Goal: Task Accomplishment & Management: Use online tool/utility

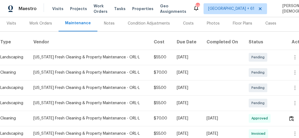
scroll to position [88, 0]
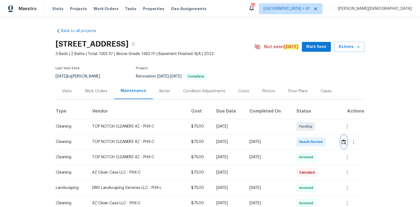
click at [342, 139] on img "button" at bounding box center [344, 141] width 5 height 5
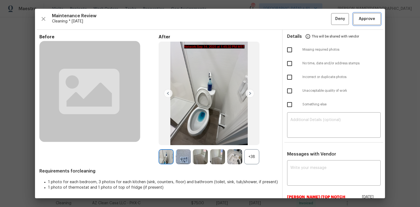
click at [362, 19] on span "Approve" at bounding box center [367, 19] width 16 height 7
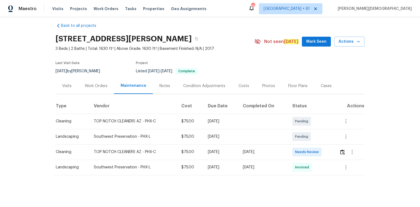
scroll to position [7, 0]
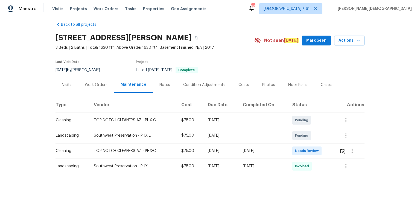
click at [299, 138] on td at bounding box center [350, 150] width 30 height 15
click at [299, 138] on img "button" at bounding box center [342, 150] width 5 height 5
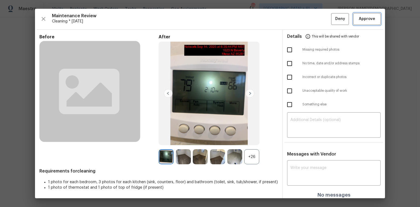
click at [299, 19] on span "Approve" at bounding box center [367, 19] width 16 height 7
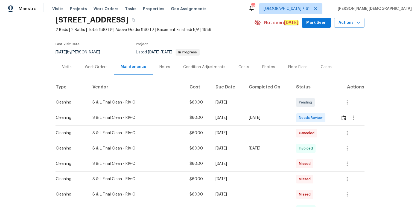
scroll to position [66, 0]
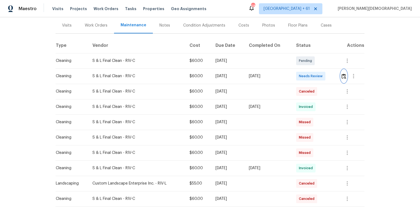
click at [299, 74] on img "button" at bounding box center [344, 76] width 5 height 5
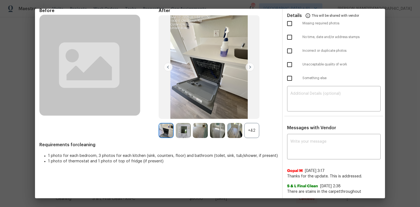
scroll to position [0, 0]
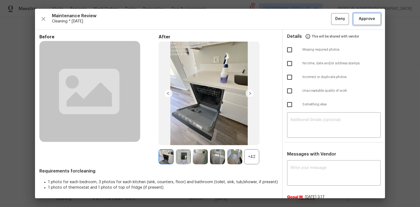
click at [299, 24] on button "Approve" at bounding box center [366, 19] width 27 height 12
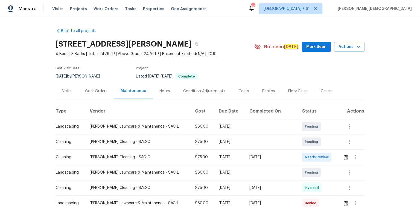
scroll to position [66, 0]
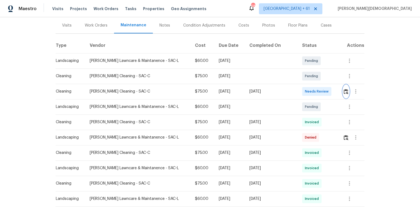
click at [299, 91] on img "button" at bounding box center [346, 91] width 5 height 5
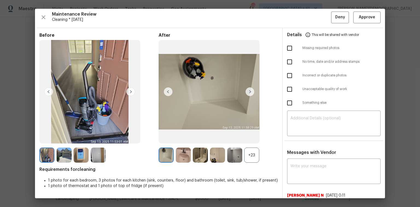
scroll to position [0, 0]
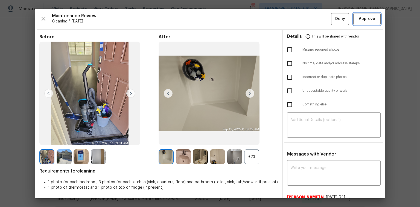
click at [299, 18] on span "Approve" at bounding box center [367, 19] width 16 height 7
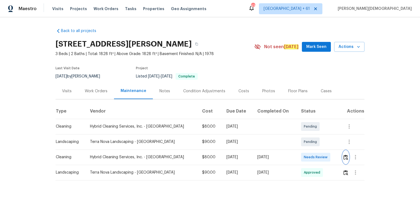
click at [299, 138] on img "button" at bounding box center [346, 157] width 5 height 5
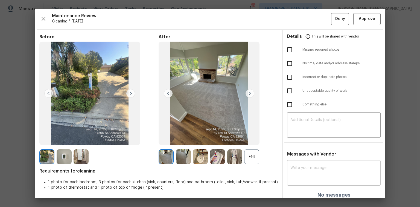
click at [299, 138] on textarea at bounding box center [333, 173] width 87 height 15
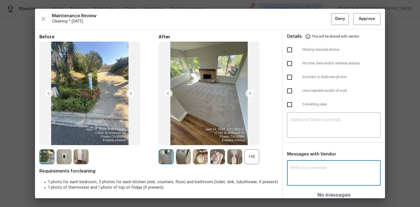
paste textarea "Maintenance Audit Team: Hello! Unfortunately, this cleaning visit completed on …"
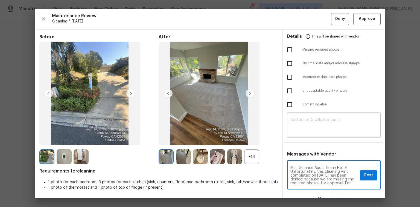
type textarea "Maintenance Audit Team: Hello! Unfortunately, this cleaning visit completed on …"
click at [299, 129] on textarea at bounding box center [333, 125] width 87 height 15
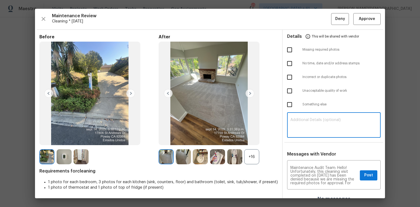
paste textarea "Maintenance Audit Team: Hello! Unfortunately, this cleaning visit completed on …"
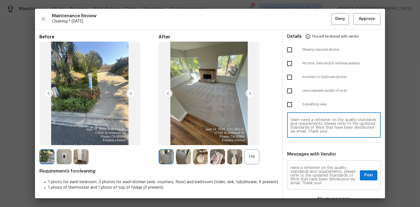
scroll to position [65, 0]
type textarea "Maintenance Audit Team: Hello! Unfortunately, this cleaning visit completed on …"
click at [299, 138] on span "Post" at bounding box center [368, 175] width 9 height 7
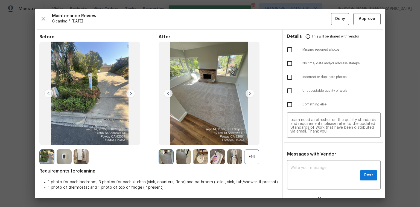
scroll to position [0, 0]
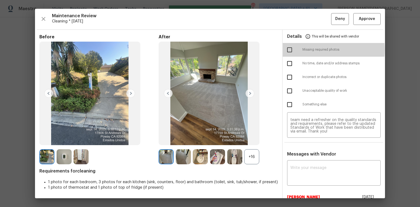
drag, startPoint x: 290, startPoint y: 49, endPoint x: 326, endPoint y: 37, distance: 37.8
click at [289, 49] on input "checkbox" at bounding box center [289, 49] width 11 height 11
checkbox input "true"
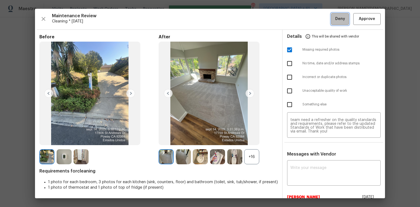
click at [299, 21] on span "Deny" at bounding box center [340, 19] width 10 height 7
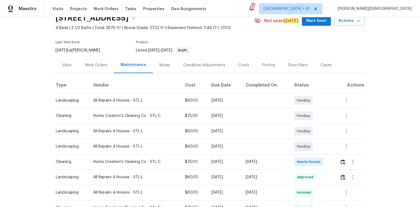
scroll to position [44, 0]
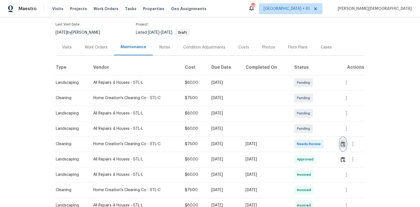
click at [299, 138] on img "button" at bounding box center [343, 143] width 5 height 5
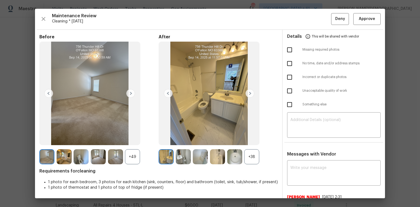
scroll to position [83, 0]
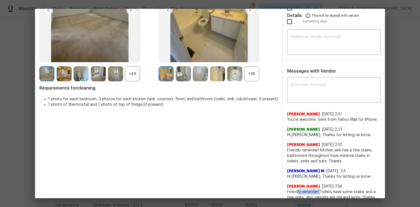
drag, startPoint x: 295, startPoint y: 184, endPoint x: 318, endPoint y: 184, distance: 22.4
click at [299, 138] on span "Friendly reminder! Toilets have some stains and a few sinks, also carpets are o…" at bounding box center [334, 194] width 94 height 11
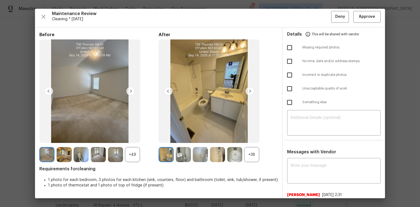
scroll to position [0, 0]
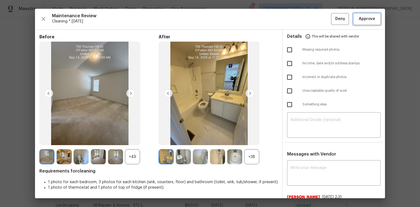
click at [299, 22] on button "Approve" at bounding box center [366, 19] width 27 height 12
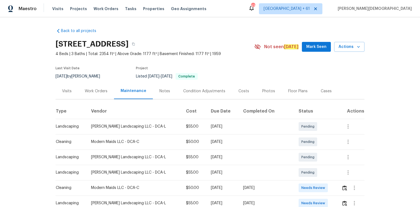
scroll to position [66, 0]
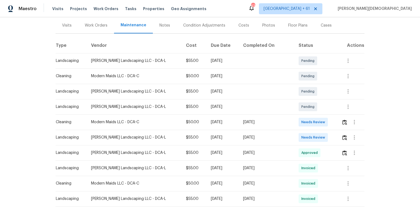
click at [299, 119] on td at bounding box center [350, 121] width 27 height 15
click at [299, 120] on img "button" at bounding box center [344, 122] width 5 height 5
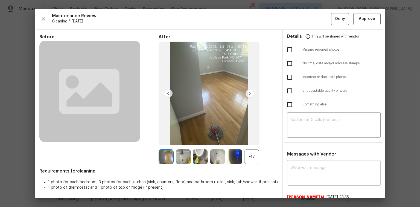
click at [299, 138] on textarea at bounding box center [333, 173] width 87 height 15
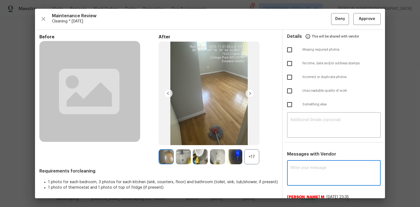
paste textarea "Maintenance Audit Team: Hello! Unfortunately, this cleaning visit completed on …"
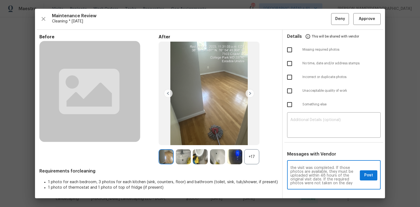
scroll to position [0, 0]
type textarea "Maintenance Audit Team: Hello! Unfortunately, this cleaning visit completed on …"
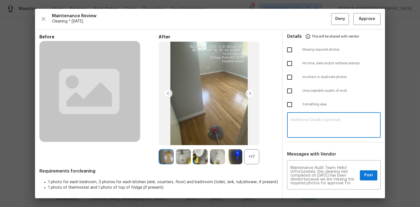
drag, startPoint x: 297, startPoint y: 122, endPoint x: 299, endPoint y: 112, distance: 9.9
click at [297, 118] on textarea at bounding box center [333, 125] width 87 height 15
paste textarea "Maintenance Audit Team: Hello! Unfortunately, this cleaning visit completed on …"
type textarea "Maintenance Audit Team: Hello! Unfortunately, this cleaning visit completed on …"
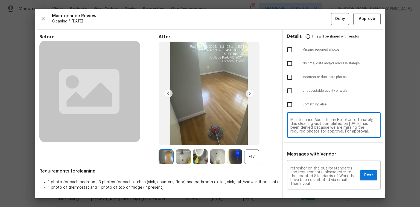
scroll to position [57, 0]
click at [299, 138] on button "Post" at bounding box center [369, 175] width 18 height 10
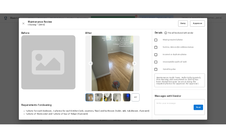
scroll to position [0, 0]
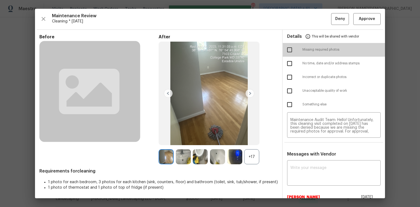
click at [285, 51] on input "checkbox" at bounding box center [289, 49] width 11 height 11
checkbox input "true"
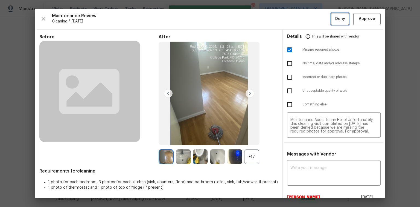
click at [299, 20] on span "Deny" at bounding box center [340, 19] width 10 height 7
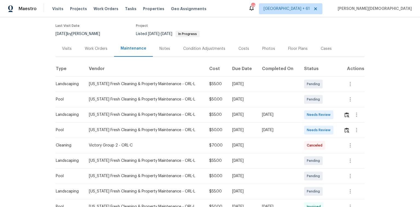
scroll to position [44, 0]
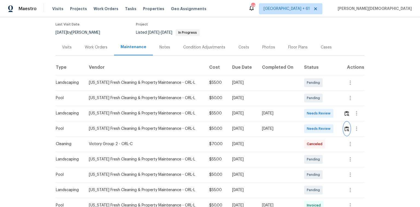
click at [299, 126] on img "button" at bounding box center [347, 128] width 5 height 5
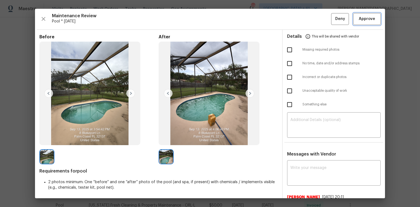
click at [299, 24] on button "Approve" at bounding box center [366, 19] width 27 height 12
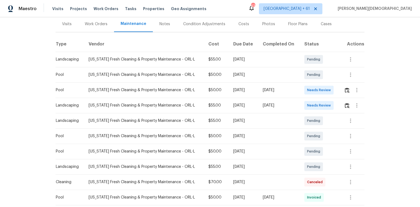
scroll to position [66, 0]
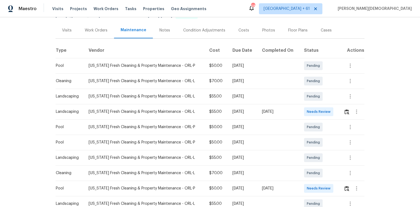
scroll to position [66, 0]
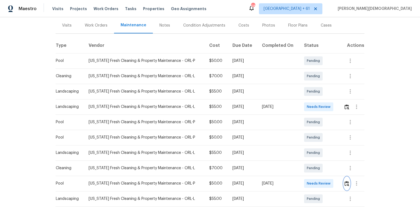
click at [299, 138] on button "button" at bounding box center [347, 183] width 6 height 13
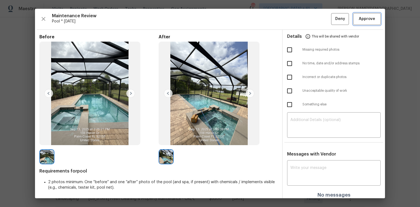
click at [299, 19] on span "Approve" at bounding box center [367, 19] width 16 height 7
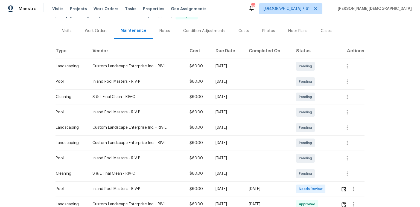
scroll to position [109, 0]
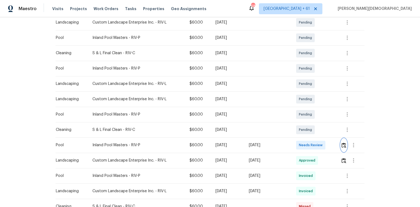
click at [299, 138] on img "button" at bounding box center [344, 144] width 5 height 5
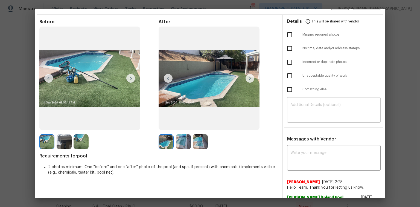
scroll to position [0, 0]
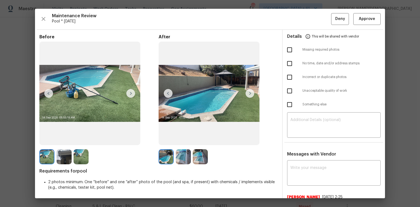
click at [299, 25] on div "Maintenance Review Pool * [DATE] Deny Approve Before After Requirements for poo…" at bounding box center [210, 103] width 350 height 189
click at [299, 21] on span "Approve" at bounding box center [367, 19] width 16 height 7
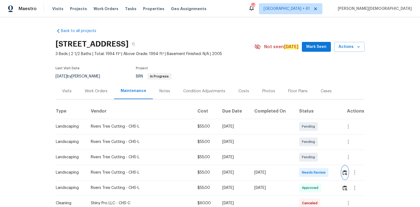
click at [299, 138] on button "button" at bounding box center [345, 172] width 6 height 13
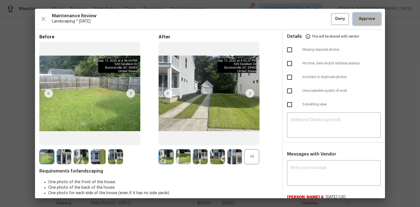
click at [299, 22] on button "Approve" at bounding box center [366, 19] width 27 height 12
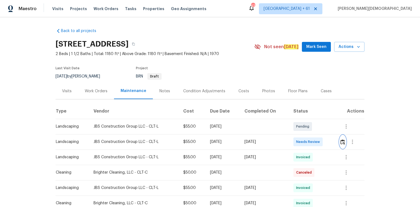
click at [299, 138] on img "button" at bounding box center [343, 141] width 5 height 5
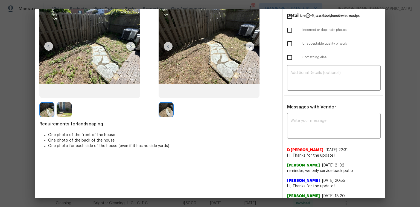
scroll to position [109, 0]
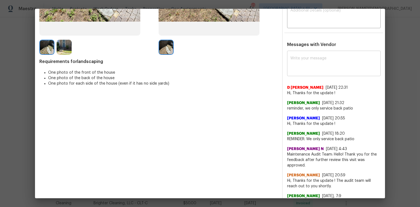
click at [289, 52] on div "x ​" at bounding box center [334, 64] width 94 height 24
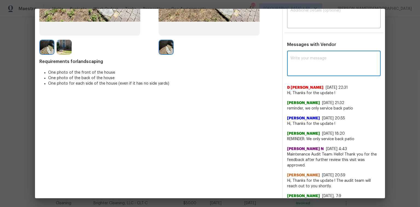
paste textarea "Maintenance Audit Team: Hello! Unfortunately, this landscaping visit completed …"
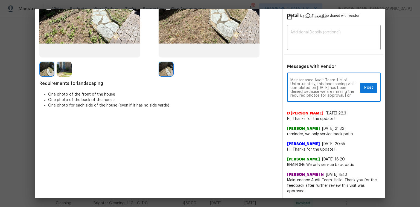
scroll to position [44, 0]
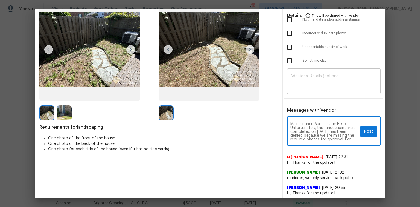
type textarea "Maintenance Audit Team: Hello! Unfortunately, this landscaping visit completed …"
click at [299, 78] on textarea at bounding box center [333, 81] width 87 height 15
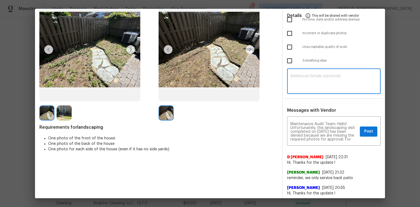
paste textarea "Maintenance Audit Team: Hello! Unfortunately, this landscaping visit completed …"
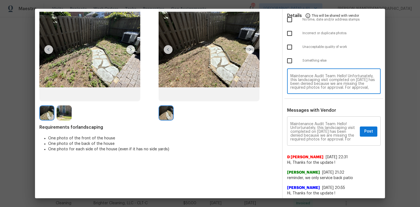
type textarea "Maintenance Audit Team: Hello! Unfortunately, this landscaping visit completed …"
click at [299, 128] on span "Post" at bounding box center [368, 131] width 9 height 7
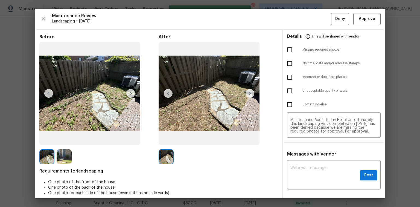
click at [288, 49] on input "checkbox" at bounding box center [289, 49] width 11 height 11
checkbox input "true"
click at [299, 18] on span "Deny" at bounding box center [340, 19] width 10 height 7
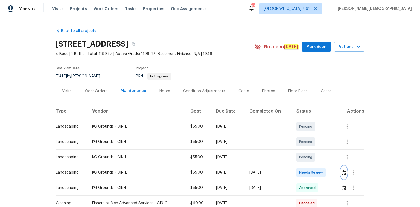
click at [299, 138] on img "button" at bounding box center [344, 172] width 5 height 5
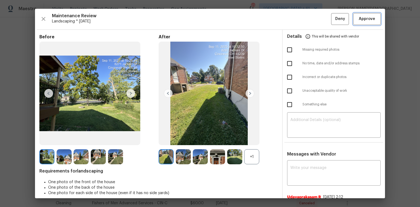
click at [299, 16] on span "Approve" at bounding box center [367, 19] width 16 height 7
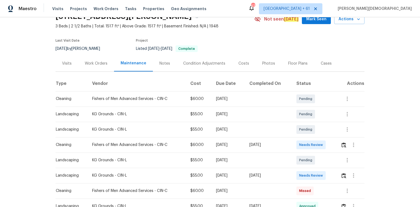
scroll to position [44, 0]
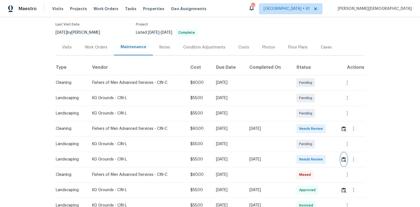
click at [299, 138] on img "button" at bounding box center [344, 159] width 5 height 5
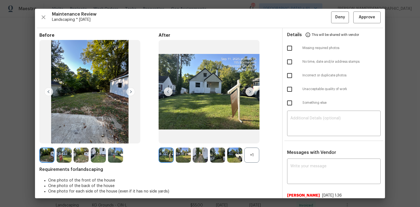
scroll to position [0, 0]
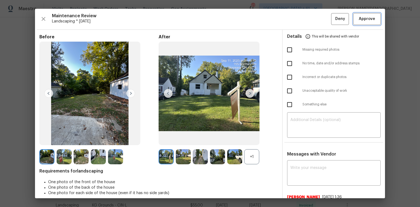
click at [299, 21] on span "Approve" at bounding box center [367, 19] width 16 height 7
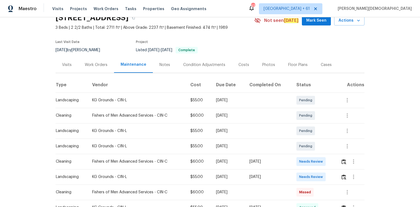
scroll to position [66, 0]
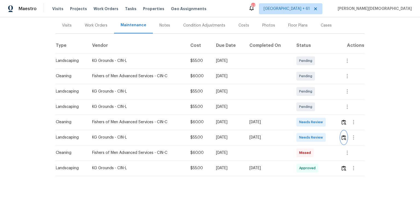
click at [344, 136] on img "button" at bounding box center [344, 137] width 5 height 5
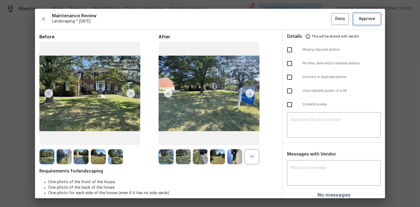
click at [359, 21] on span "Approve" at bounding box center [367, 19] width 16 height 7
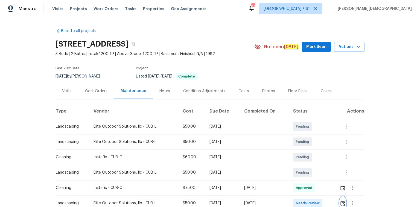
click at [344, 197] on button "button" at bounding box center [343, 202] width 6 height 13
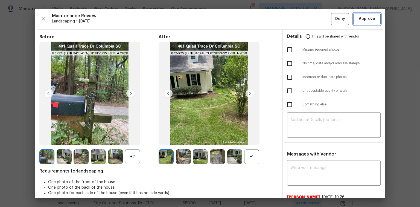
click at [359, 18] on span "Approve" at bounding box center [367, 19] width 16 height 7
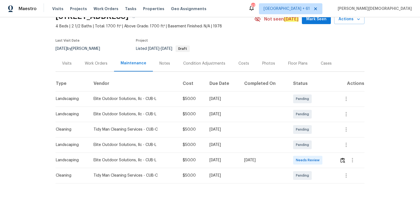
scroll to position [37, 0]
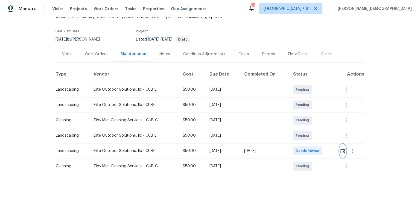
click at [299, 138] on img "button" at bounding box center [343, 150] width 5 height 5
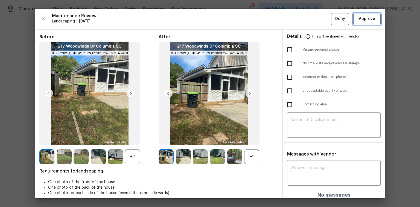
click at [299, 21] on span "Approve" at bounding box center [367, 19] width 19 height 7
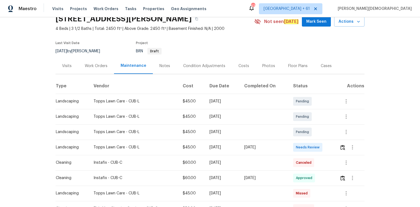
scroll to position [66, 0]
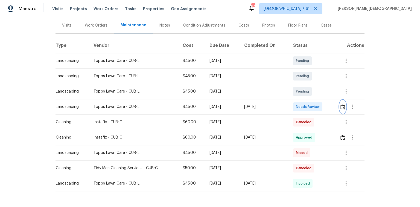
click at [344, 106] on img "button" at bounding box center [343, 106] width 5 height 5
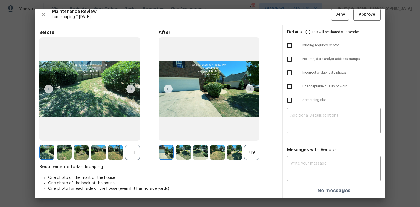
scroll to position [0, 0]
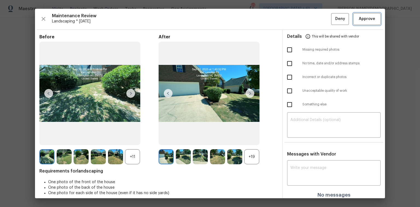
click at [367, 21] on span "Approve" at bounding box center [367, 19] width 16 height 7
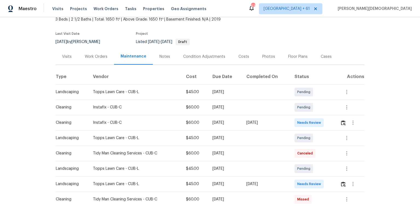
scroll to position [66, 0]
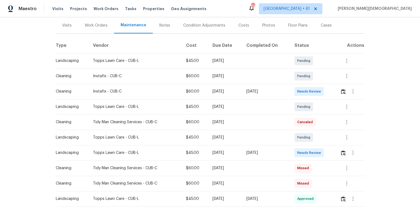
drag, startPoint x: 57, startPoint y: 153, endPoint x: 294, endPoint y: 154, distance: 236.6
click at [294, 138] on tr "Landscaping Topps Lawn Care - CUB-L $45.00 [DATE] [DATE] Needs Review" at bounding box center [210, 152] width 309 height 15
click at [299, 138] on div at bounding box center [352, 152] width 24 height 13
click at [299, 138] on button "button" at bounding box center [343, 152] width 6 height 13
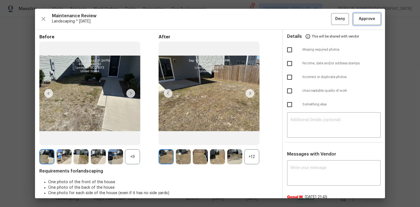
click at [299, 23] on button "Approve" at bounding box center [366, 19] width 27 height 12
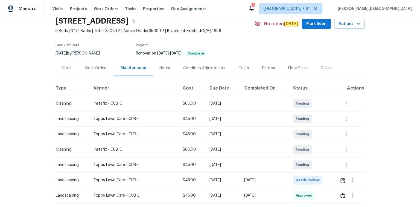
scroll to position [44, 0]
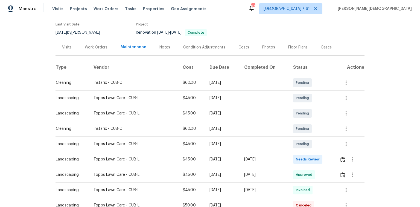
click at [299, 138] on div at bounding box center [352, 159] width 25 height 13
click at [299, 138] on img "button" at bounding box center [343, 159] width 5 height 5
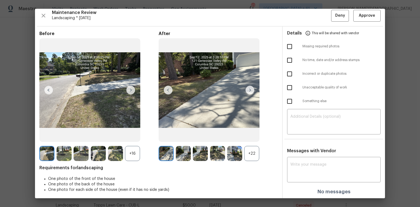
scroll to position [4, 0]
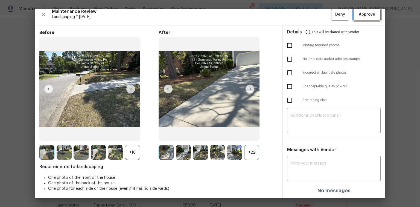
click at [299, 19] on button "Approve" at bounding box center [366, 15] width 27 height 12
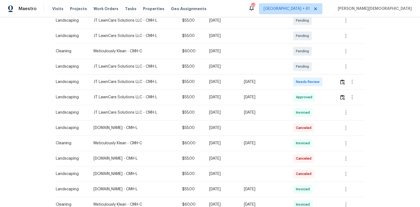
scroll to position [153, 0]
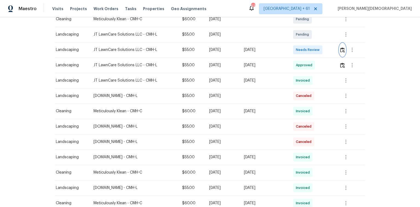
click at [299, 48] on button "button" at bounding box center [342, 49] width 6 height 13
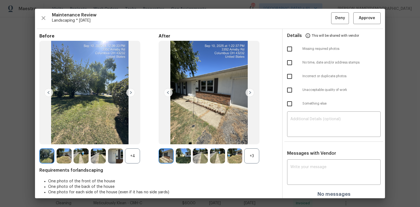
scroll to position [0, 0]
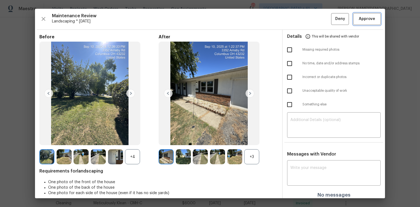
click at [299, 20] on span "Approve" at bounding box center [367, 19] width 16 height 7
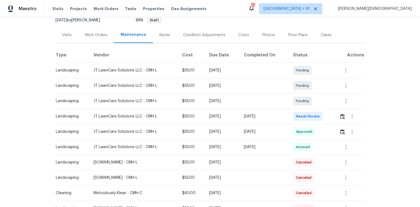
scroll to position [88, 0]
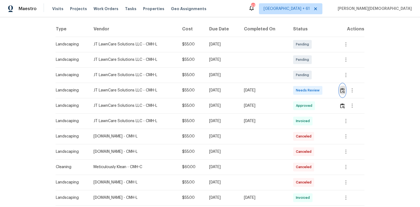
click at [299, 88] on img "button" at bounding box center [342, 90] width 5 height 5
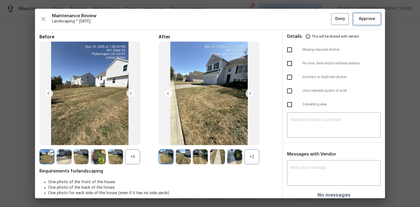
click at [299, 21] on span "Approve" at bounding box center [367, 19] width 16 height 7
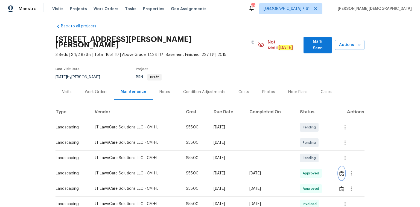
scroll to position [0, 0]
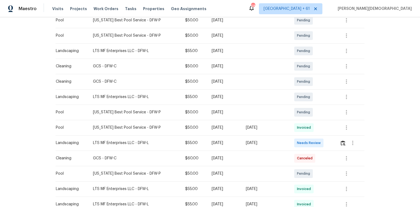
scroll to position [153, 0]
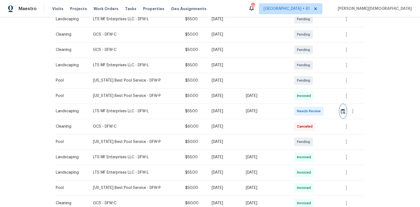
click at [299, 109] on img "button" at bounding box center [343, 111] width 5 height 5
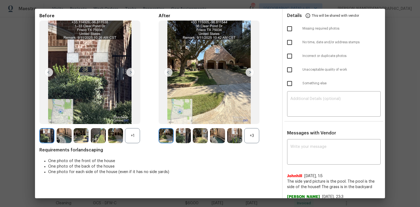
scroll to position [0, 0]
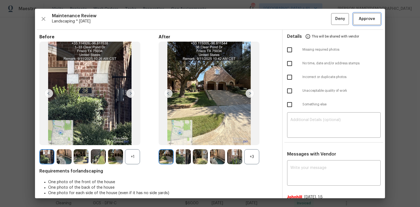
click at [299, 20] on span "Approve" at bounding box center [367, 19] width 16 height 7
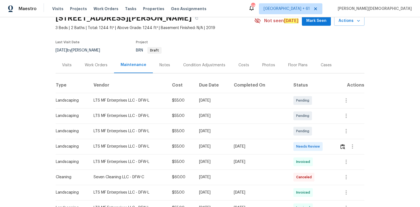
scroll to position [66, 0]
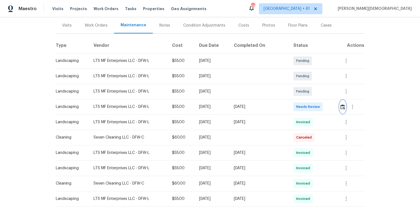
click at [340, 103] on button "button" at bounding box center [343, 106] width 6 height 13
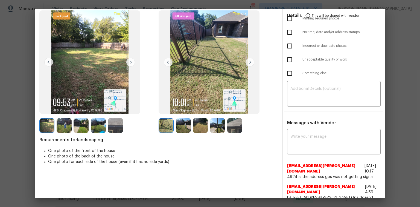
scroll to position [0, 0]
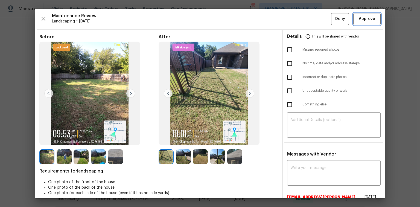
click at [372, 16] on span "Approve" at bounding box center [367, 19] width 19 height 7
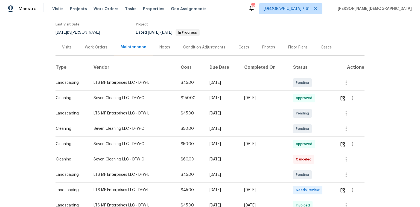
scroll to position [88, 0]
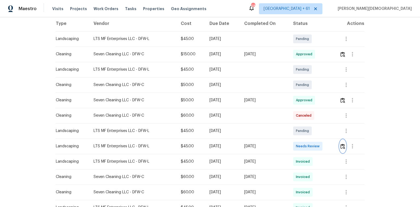
click at [299, 138] on button "button" at bounding box center [343, 145] width 6 height 13
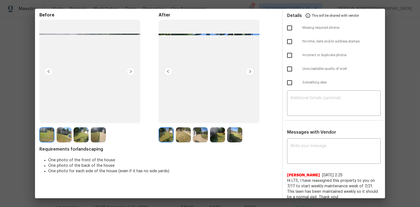
scroll to position [0, 0]
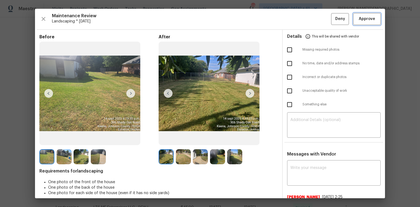
click at [299, 20] on span "Approve" at bounding box center [367, 19] width 16 height 7
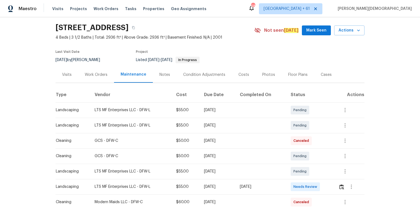
scroll to position [88, 0]
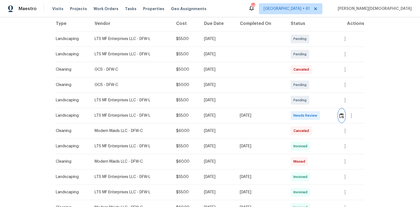
click at [339, 114] on img "button" at bounding box center [341, 115] width 5 height 5
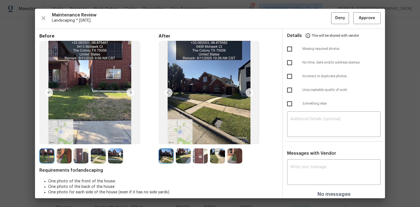
scroll to position [0, 0]
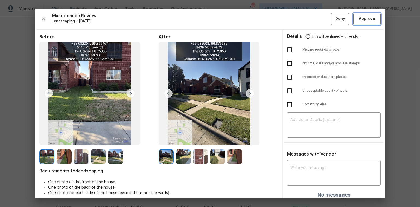
click at [359, 16] on span "Approve" at bounding box center [367, 19] width 16 height 7
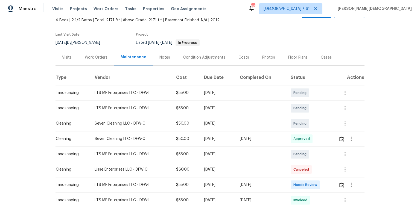
scroll to position [66, 0]
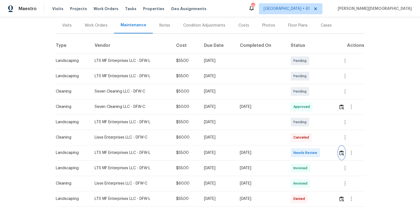
click at [299, 138] on button "button" at bounding box center [342, 152] width 6 height 13
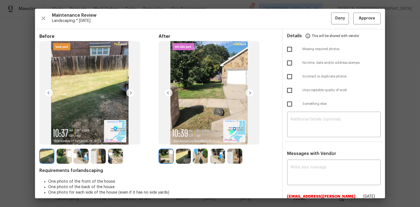
scroll to position [0, 0]
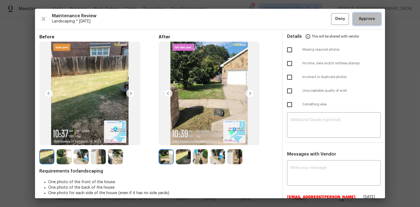
click at [299, 18] on span "Approve" at bounding box center [367, 19] width 16 height 7
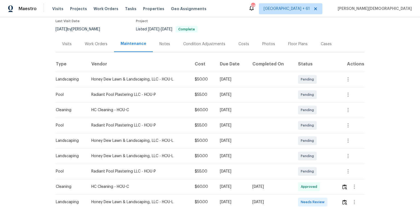
scroll to position [88, 0]
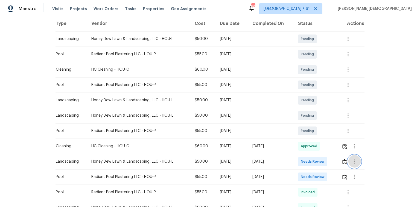
click at [299, 138] on button "button" at bounding box center [354, 161] width 13 height 13
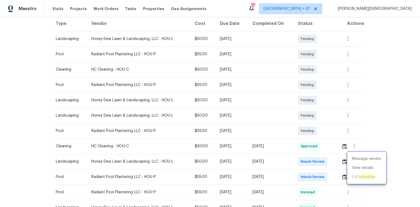
click at [299, 138] on div at bounding box center [210, 103] width 420 height 207
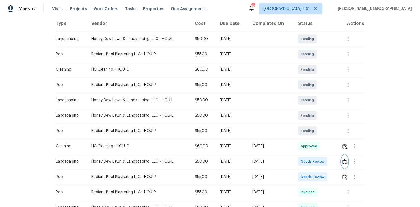
click at [299, 138] on img "button" at bounding box center [344, 161] width 5 height 5
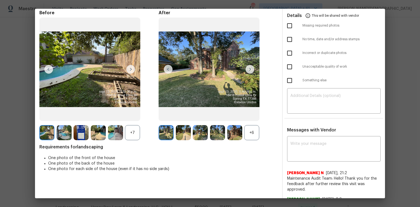
scroll to position [0, 0]
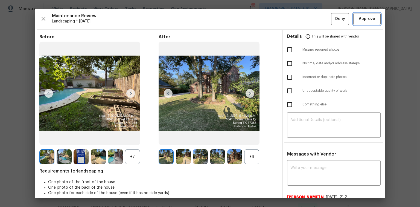
click at [299, 21] on span "Approve" at bounding box center [367, 19] width 16 height 7
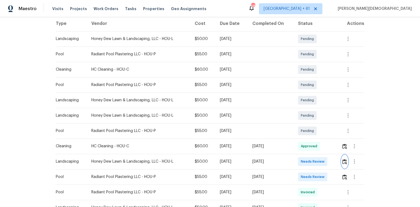
click at [299, 138] on img "button" at bounding box center [344, 161] width 5 height 5
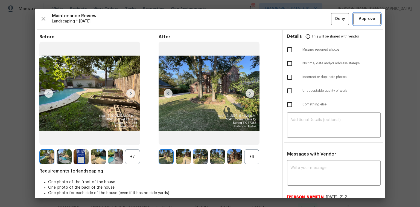
click at [299, 17] on span "Approve" at bounding box center [367, 19] width 16 height 7
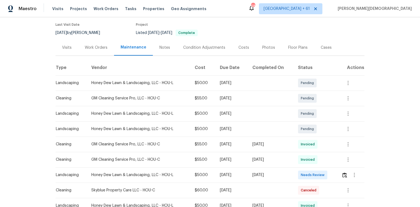
scroll to position [44, 0]
click at [345, 173] on img "button" at bounding box center [344, 174] width 5 height 5
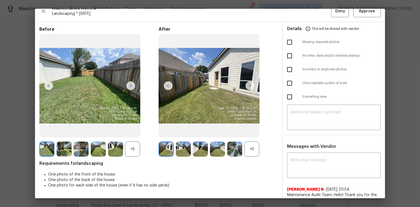
scroll to position [0, 0]
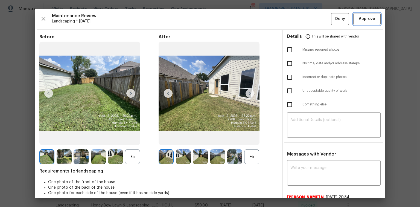
click at [367, 18] on span "Approve" at bounding box center [367, 19] width 16 height 7
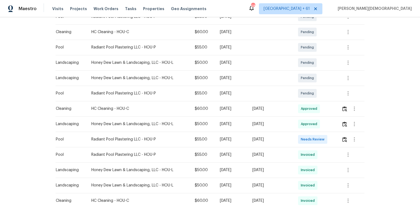
scroll to position [131, 0]
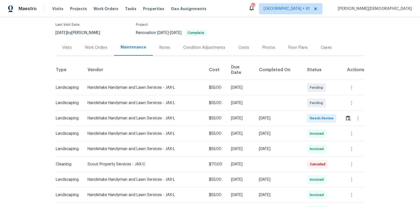
scroll to position [44, 0]
click at [351, 111] on button "button" at bounding box center [357, 117] width 13 height 13
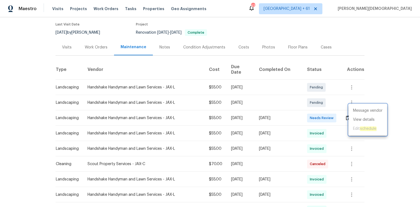
click at [373, 153] on div at bounding box center [210, 103] width 420 height 207
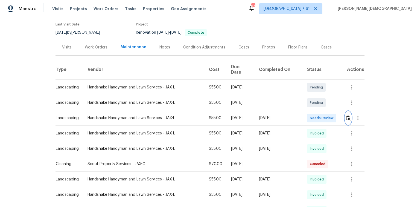
click at [345, 114] on button "button" at bounding box center [348, 117] width 6 height 13
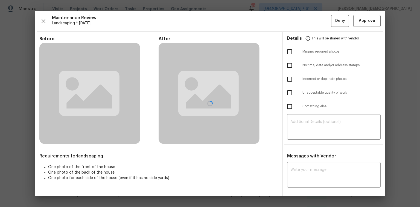
click at [367, 22] on div at bounding box center [210, 103] width 350 height 185
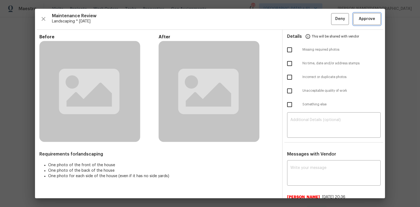
click at [367, 22] on button "Approve" at bounding box center [366, 19] width 27 height 12
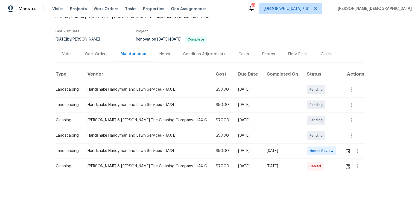
scroll to position [37, 0]
click at [299, 138] on button "button" at bounding box center [348, 150] width 6 height 13
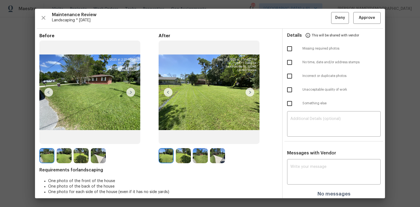
scroll to position [0, 0]
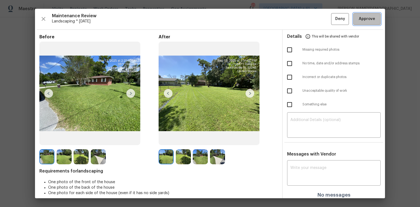
click at [299, 19] on span "Approve" at bounding box center [367, 19] width 16 height 7
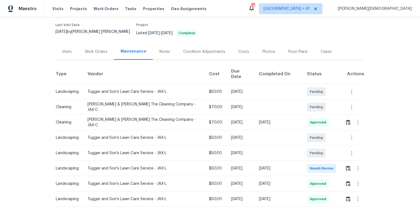
scroll to position [44, 0]
click at [299, 138] on button "button" at bounding box center [348, 167] width 6 height 13
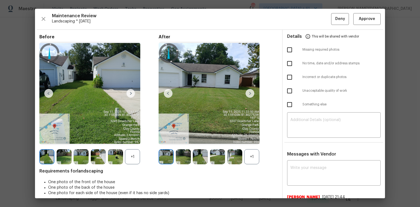
click at [299, 25] on div "Maintenance Review Landscaping * Mon, Sep 08 Deny Approve Before +1 After +1 Re…" at bounding box center [210, 103] width 350 height 189
click at [299, 19] on span "Approve" at bounding box center [367, 19] width 16 height 7
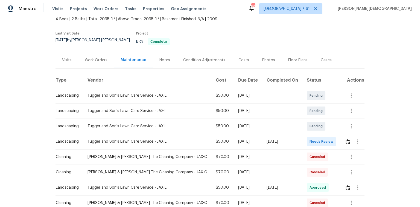
scroll to position [66, 0]
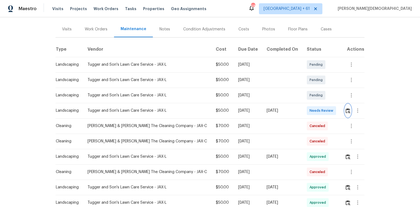
click at [299, 108] on button "button" at bounding box center [348, 110] width 6 height 13
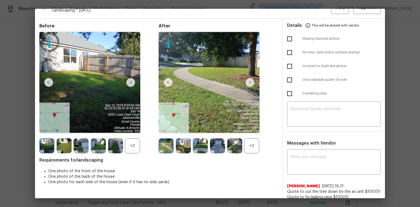
scroll to position [0, 0]
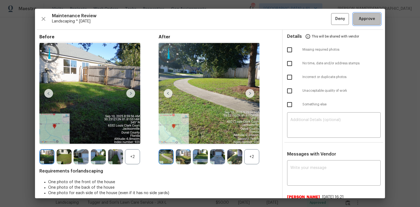
click at [299, 16] on span "Approve" at bounding box center [367, 19] width 16 height 7
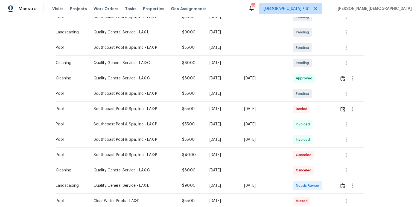
scroll to position [153, 0]
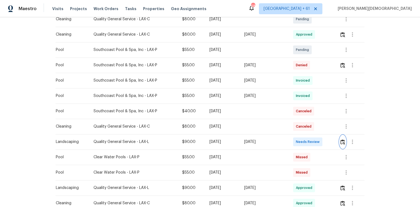
click at [299, 138] on img "button" at bounding box center [343, 141] width 5 height 5
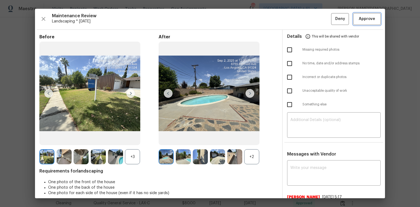
click at [299, 24] on button "Approve" at bounding box center [366, 19] width 27 height 12
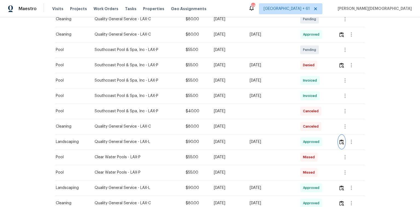
click at [299, 138] on img "button" at bounding box center [341, 141] width 5 height 5
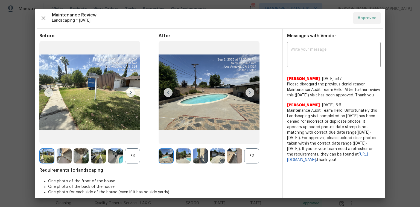
scroll to position [0, 0]
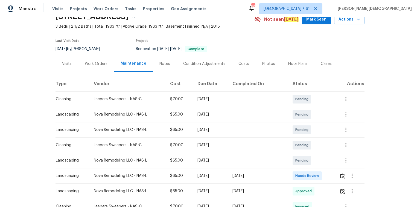
scroll to position [66, 0]
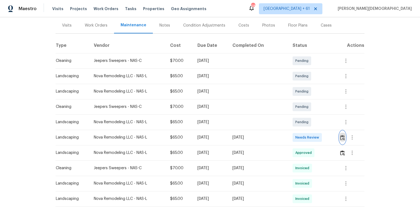
click at [299, 132] on button "button" at bounding box center [342, 137] width 6 height 13
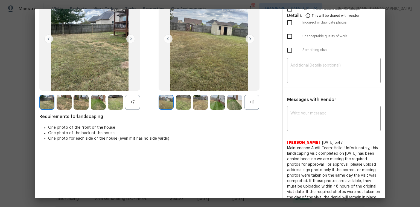
scroll to position [11, 0]
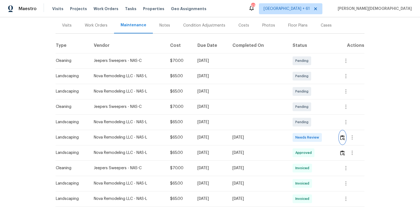
click at [299, 135] on button "button" at bounding box center [342, 137] width 6 height 13
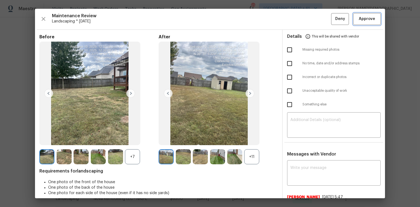
click at [299, 18] on span "Approve" at bounding box center [367, 19] width 19 height 7
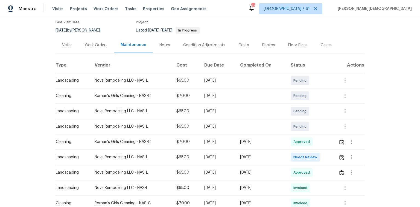
scroll to position [88, 0]
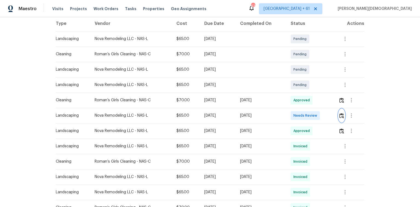
click at [299, 113] on img "button" at bounding box center [341, 115] width 5 height 5
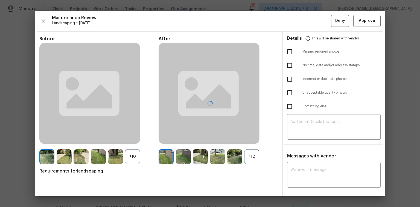
click at [299, 21] on div at bounding box center [210, 103] width 350 height 185
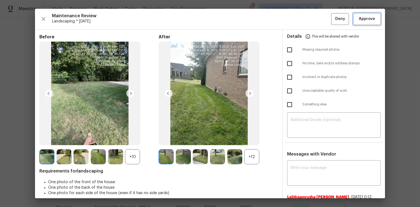
click at [299, 22] on button "Approve" at bounding box center [366, 19] width 27 height 12
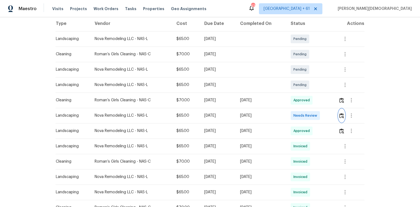
scroll to position [131, 0]
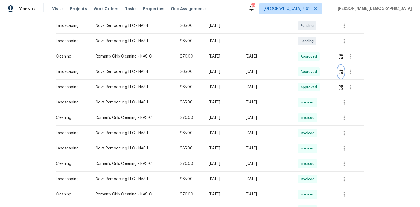
click at [299, 65] on button "button" at bounding box center [341, 71] width 6 height 13
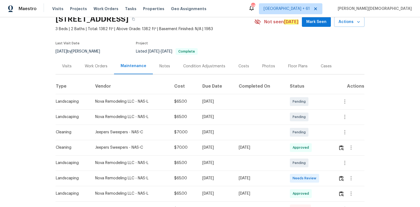
scroll to position [44, 0]
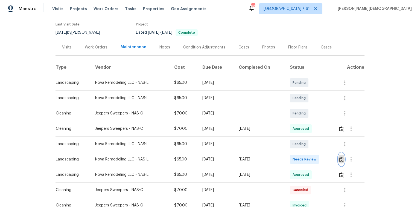
click at [299, 138] on img "button" at bounding box center [341, 159] width 5 height 5
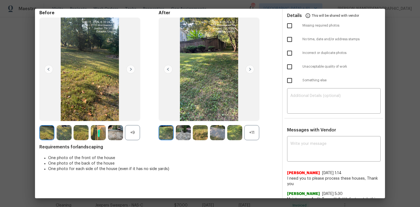
scroll to position [0, 0]
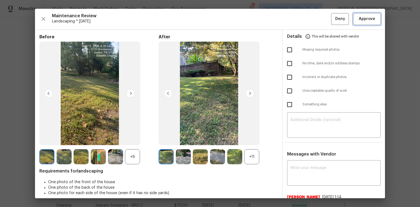
click at [299, 24] on button "Approve" at bounding box center [366, 19] width 27 height 12
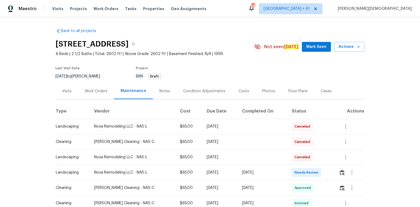
scroll to position [66, 0]
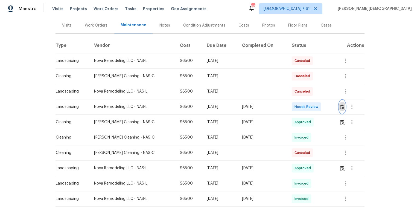
click at [299, 104] on img "button" at bounding box center [342, 106] width 5 height 5
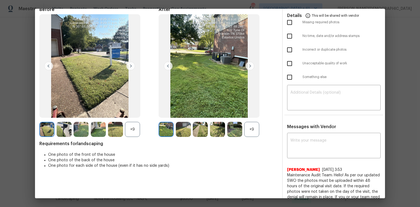
scroll to position [0, 0]
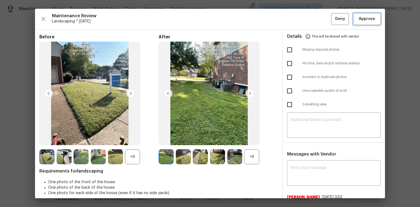
click at [299, 22] on button "Approve" at bounding box center [366, 19] width 27 height 12
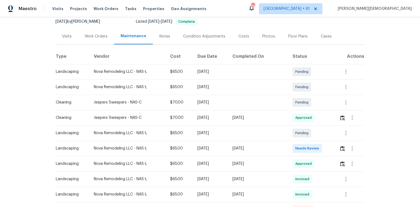
scroll to position [88, 0]
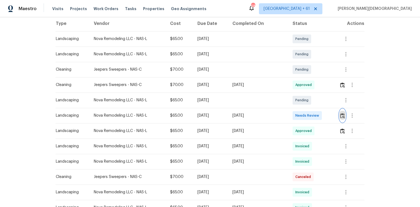
click at [299, 117] on button "button" at bounding box center [342, 115] width 6 height 13
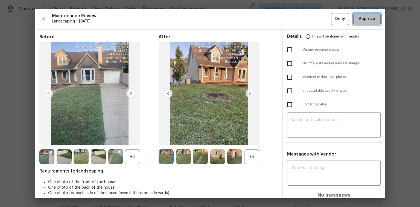
click at [299, 23] on button "Approve" at bounding box center [366, 19] width 27 height 12
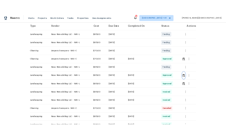
scroll to position [0, 0]
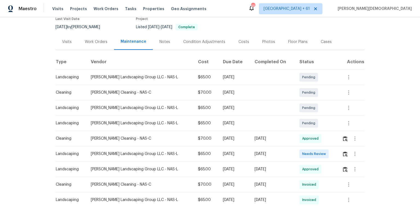
scroll to position [88, 0]
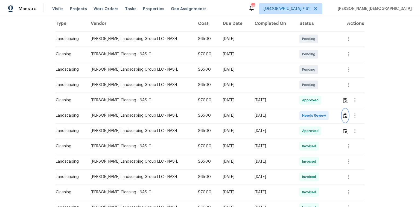
click at [343, 114] on img "button" at bounding box center [345, 115] width 5 height 5
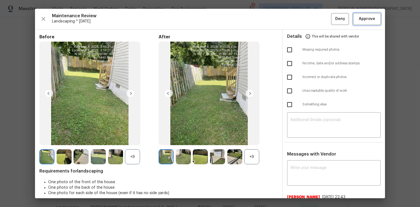
click at [369, 15] on button "Approve" at bounding box center [366, 19] width 27 height 12
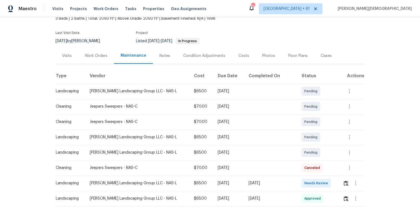
scroll to position [66, 0]
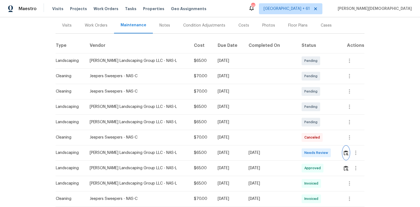
click at [299, 138] on img "button" at bounding box center [346, 152] width 5 height 5
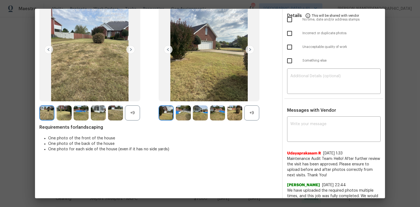
scroll to position [0, 0]
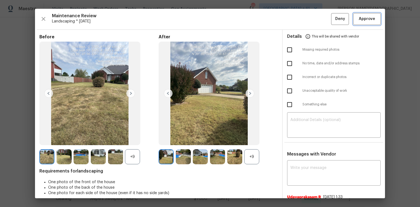
click at [299, 14] on button "Approve" at bounding box center [366, 19] width 27 height 12
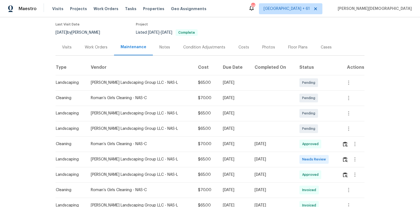
scroll to position [109, 0]
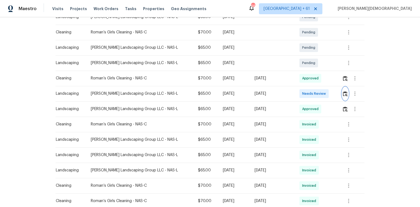
click at [344, 95] on button "button" at bounding box center [345, 93] width 6 height 13
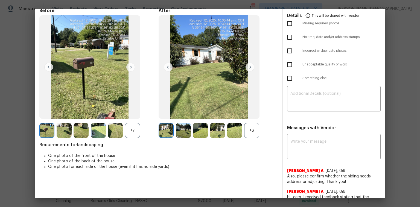
scroll to position [0, 0]
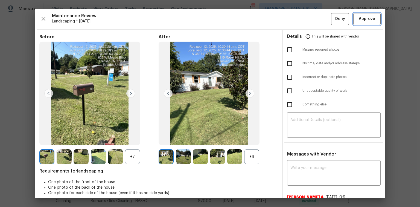
click at [363, 22] on button "Approve" at bounding box center [366, 19] width 27 height 12
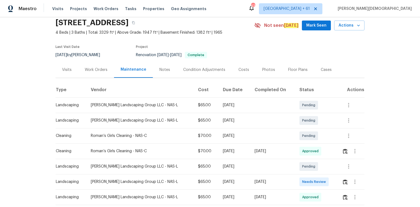
scroll to position [44, 0]
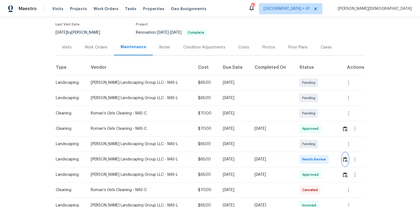
click at [342, 158] on button "button" at bounding box center [345, 159] width 6 height 13
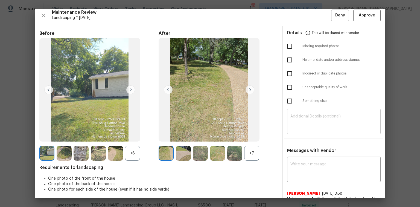
scroll to position [0, 0]
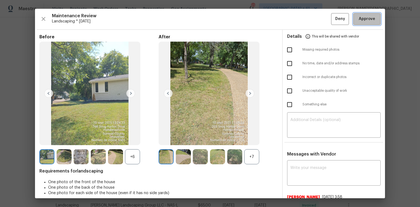
click at [365, 19] on span "Approve" at bounding box center [367, 19] width 16 height 7
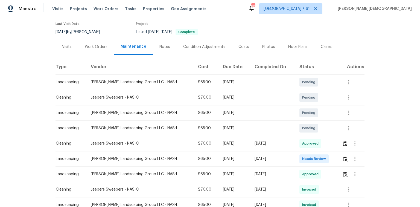
scroll to position [66, 0]
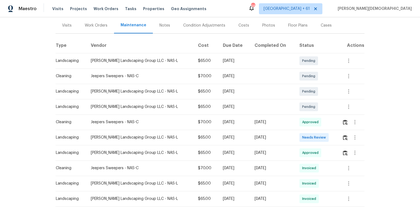
click at [299, 133] on td at bounding box center [351, 137] width 27 height 15
click at [299, 133] on button "button" at bounding box center [345, 137] width 6 height 13
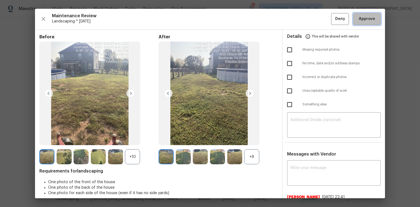
click at [299, 24] on button "Approve" at bounding box center [366, 19] width 27 height 12
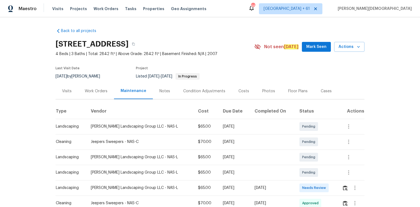
drag, startPoint x: 317, startPoint y: 32, endPoint x: 303, endPoint y: 7, distance: 28.5
click at [299, 7] on div "Maestro Visits Projects Work Orders Tasks Properties Geo Assignments 667 [GEOGR…" at bounding box center [210, 103] width 420 height 207
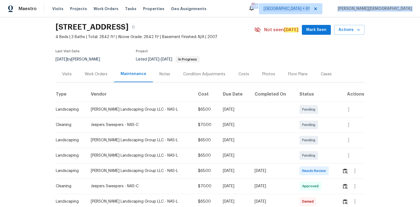
scroll to position [22, 0]
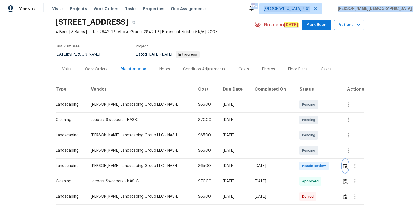
click at [299, 138] on button "button" at bounding box center [345, 165] width 6 height 13
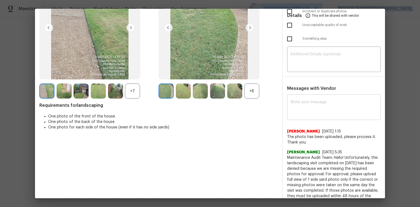
scroll to position [0, 0]
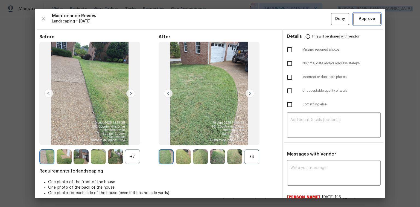
click at [299, 21] on span "Approve" at bounding box center [367, 19] width 16 height 7
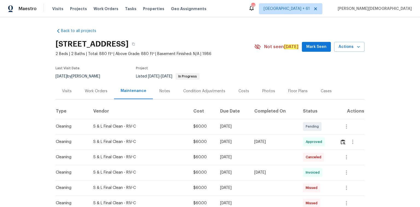
scroll to position [66, 0]
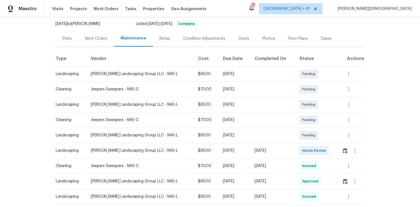
scroll to position [66, 0]
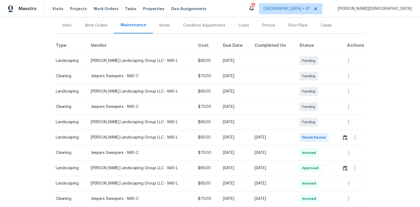
click at [299, 138] on div at bounding box center [354, 137] width 13 height 13
click at [299, 136] on img "button" at bounding box center [345, 137] width 5 height 5
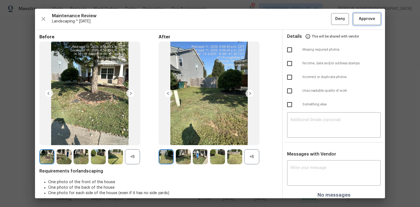
click at [299, 19] on span "Approve" at bounding box center [367, 19] width 16 height 7
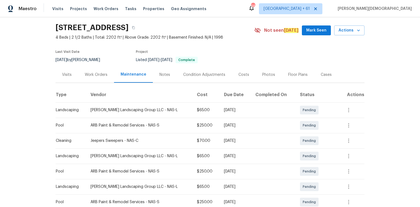
scroll to position [66, 0]
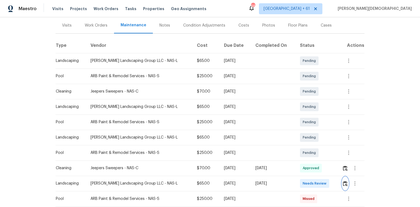
click at [299, 138] on img "button" at bounding box center [345, 183] width 5 height 5
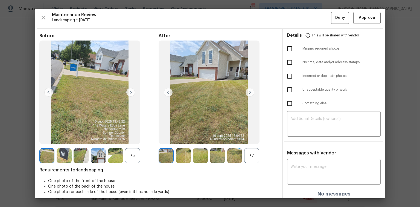
scroll to position [0, 0]
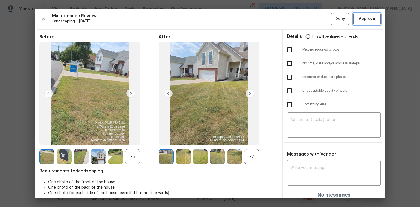
click at [299, 22] on button "Approve" at bounding box center [366, 19] width 27 height 12
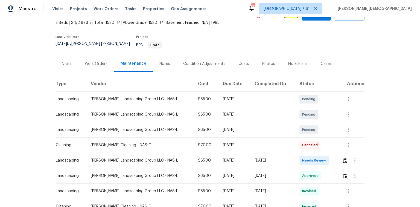
scroll to position [44, 0]
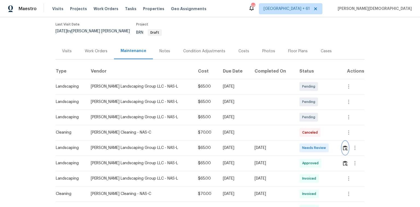
click at [299, 138] on img "button" at bounding box center [345, 147] width 5 height 5
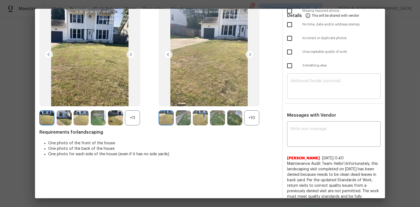
scroll to position [0, 0]
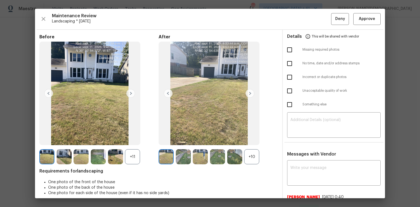
click at [299, 26] on div "Maintenance Review Landscaping * Mon, Sep 08 Deny Approve Before +11 After +10 …" at bounding box center [210, 103] width 350 height 189
click at [299, 19] on span "Approve" at bounding box center [367, 19] width 16 height 7
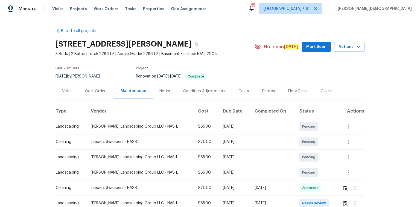
scroll to position [88, 0]
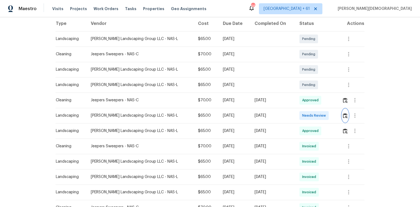
click at [299, 115] on img "button" at bounding box center [345, 115] width 5 height 5
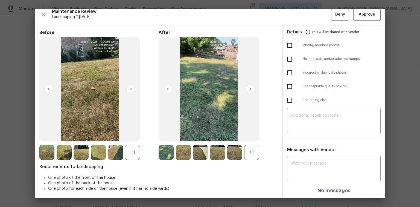
scroll to position [0, 0]
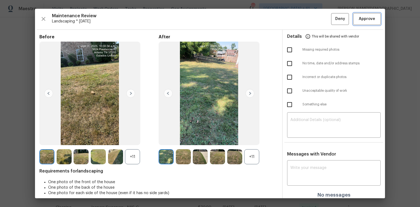
click at [299, 18] on span "Approve" at bounding box center [367, 19] width 16 height 7
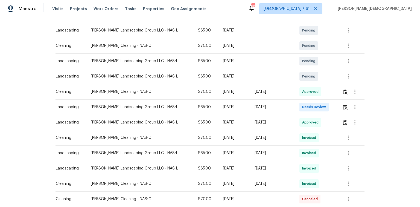
scroll to position [109, 0]
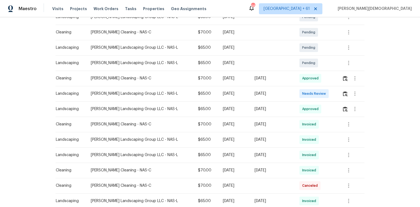
click at [299, 93] on td at bounding box center [351, 93] width 27 height 15
click at [299, 92] on img "button" at bounding box center [345, 93] width 5 height 5
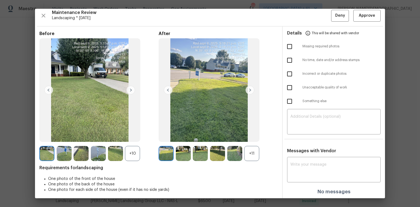
scroll to position [4, 0]
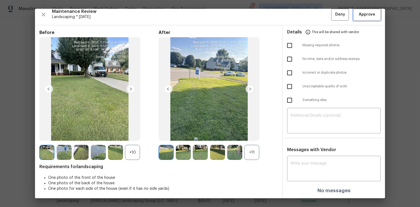
click at [299, 15] on button "Approve" at bounding box center [366, 15] width 27 height 12
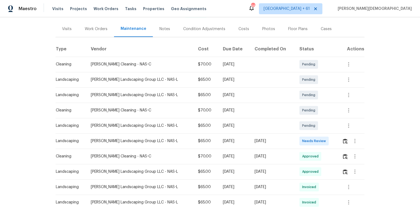
scroll to position [66, 0]
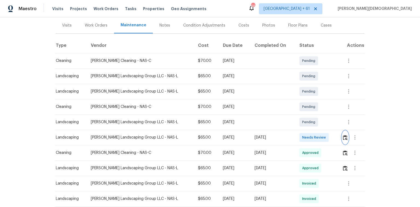
click at [299, 135] on img "button" at bounding box center [345, 137] width 5 height 5
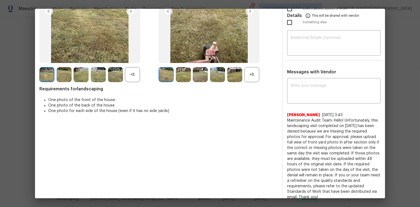
scroll to position [0, 0]
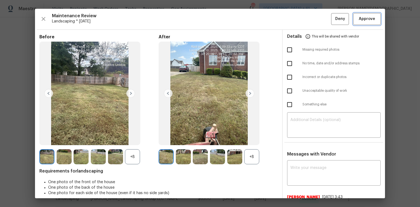
click at [299, 17] on span "Approve" at bounding box center [367, 19] width 16 height 7
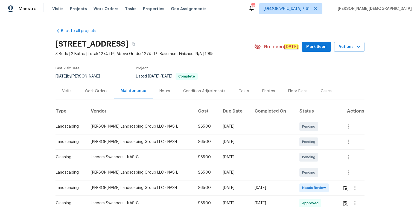
scroll to position [66, 0]
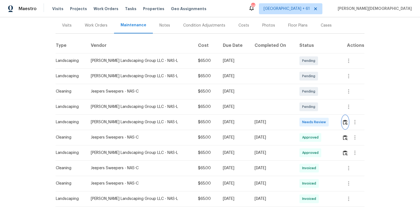
click at [299, 123] on button "button" at bounding box center [345, 121] width 6 height 13
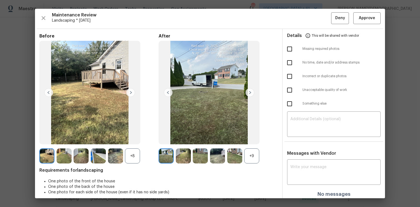
scroll to position [0, 0]
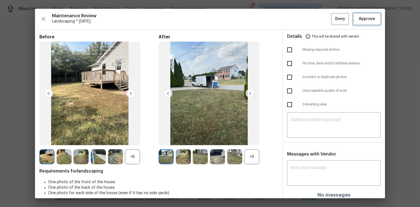
click at [299, 19] on span "Approve" at bounding box center [367, 19] width 16 height 7
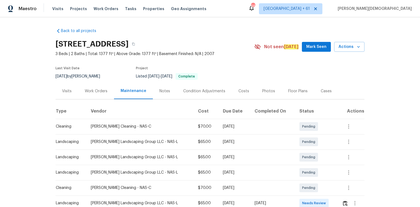
scroll to position [66, 0]
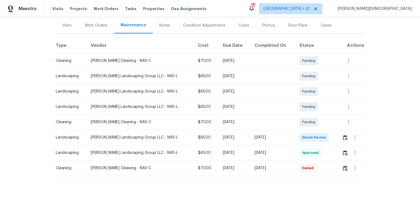
click at [299, 137] on div at bounding box center [354, 137] width 13 height 13
click at [299, 137] on button "button" at bounding box center [345, 137] width 6 height 13
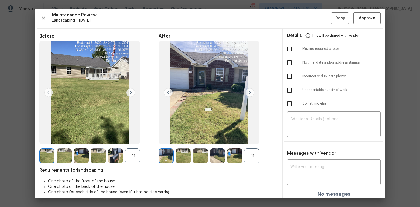
scroll to position [0, 0]
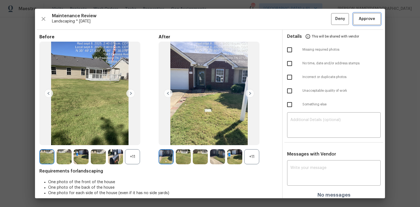
click at [299, 23] on button "Approve" at bounding box center [366, 19] width 27 height 12
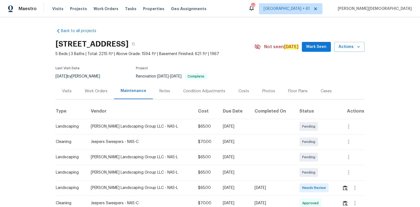
scroll to position [37, 0]
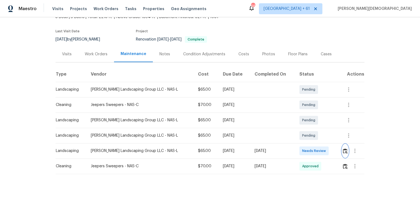
click at [299, 138] on button "button" at bounding box center [345, 150] width 6 height 13
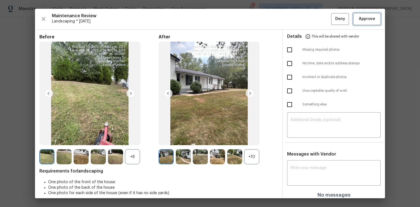
click at [299, 19] on span "Approve" at bounding box center [367, 19] width 16 height 7
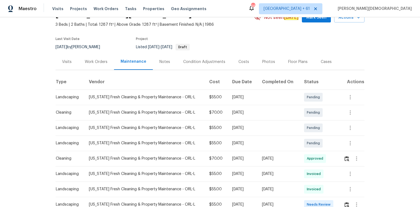
scroll to position [66, 0]
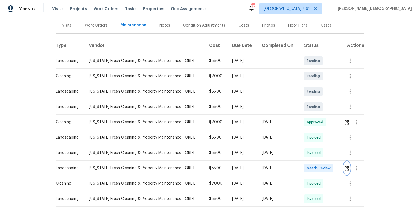
click at [299, 138] on img "button" at bounding box center [347, 167] width 5 height 5
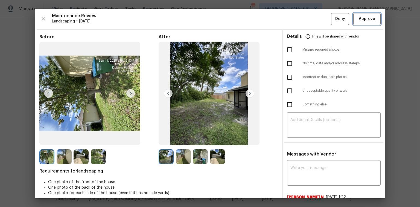
click at [299, 18] on span "Approve" at bounding box center [367, 19] width 16 height 7
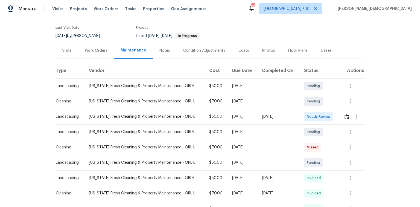
scroll to position [88, 0]
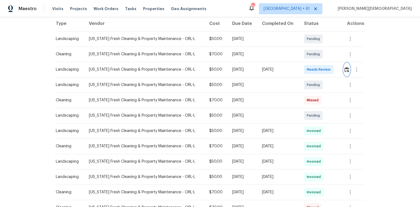
click at [299, 67] on img "button" at bounding box center [347, 69] width 5 height 5
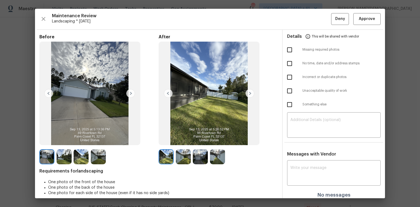
scroll to position [4, 0]
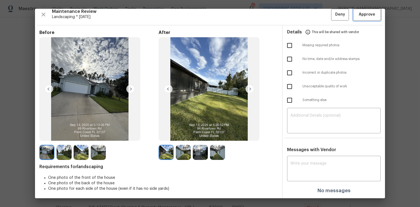
click at [299, 15] on span "Approve" at bounding box center [367, 14] width 16 height 7
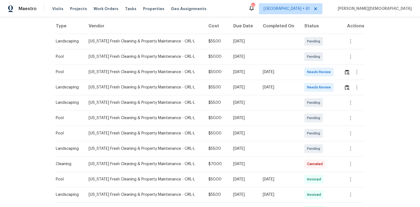
scroll to position [88, 0]
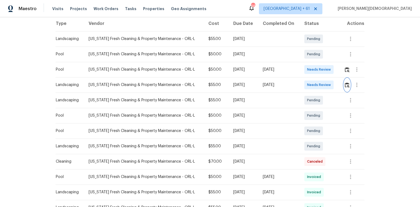
click at [299, 86] on button "button" at bounding box center [347, 84] width 6 height 13
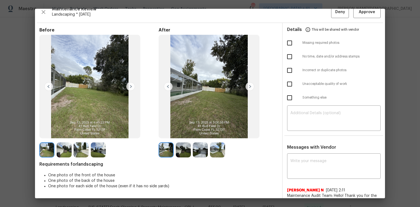
scroll to position [0, 0]
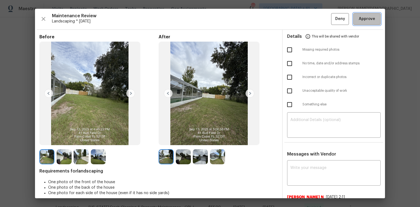
click at [299, 16] on span "Approve" at bounding box center [367, 19] width 16 height 7
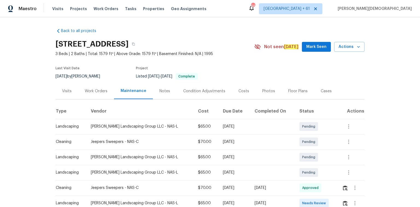
scroll to position [37, 0]
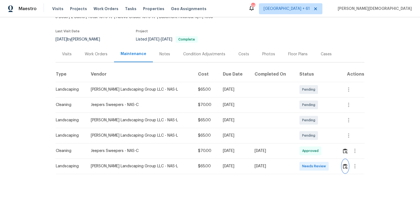
click at [344, 164] on img "button" at bounding box center [345, 166] width 5 height 5
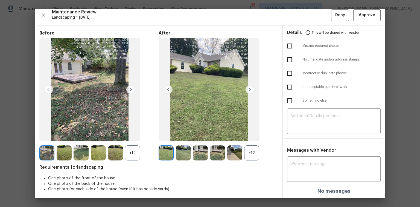
scroll to position [4, 0]
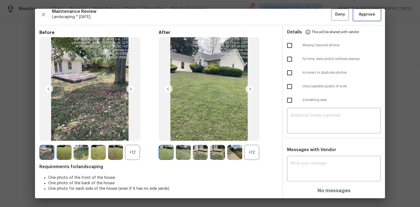
click at [358, 12] on span "Approve" at bounding box center [367, 14] width 19 height 7
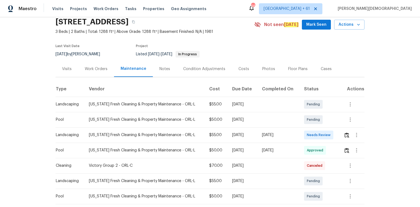
scroll to position [44, 0]
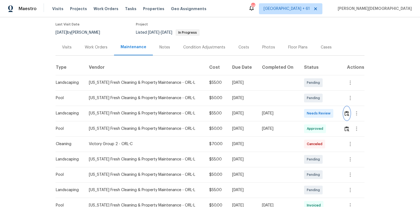
click at [299, 109] on button "button" at bounding box center [347, 113] width 6 height 13
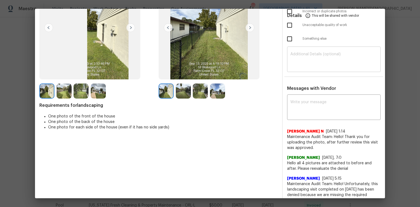
scroll to position [0, 0]
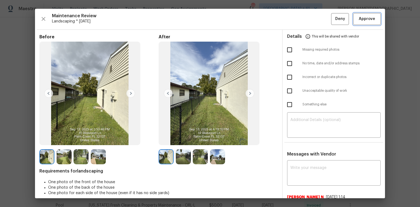
click at [299, 24] on button "Approve" at bounding box center [366, 19] width 27 height 12
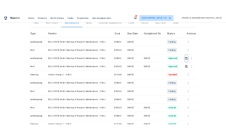
scroll to position [66, 0]
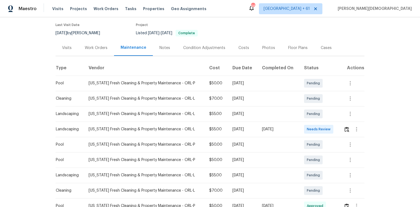
scroll to position [44, 0]
click at [299, 124] on button "button" at bounding box center [347, 128] width 6 height 13
click at [299, 126] on div at bounding box center [354, 128] width 21 height 13
click at [299, 126] on img "button" at bounding box center [347, 128] width 5 height 5
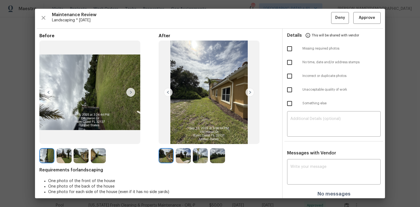
scroll to position [0, 0]
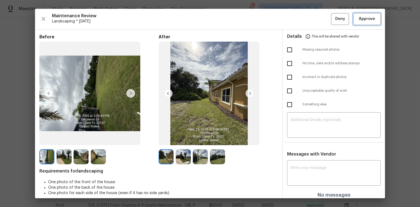
click at [299, 19] on span "Approve" at bounding box center [367, 19] width 16 height 7
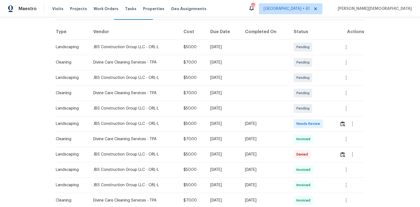
scroll to position [88, 0]
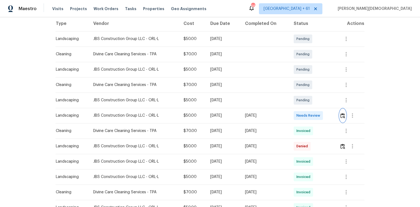
click at [299, 113] on img "button" at bounding box center [343, 115] width 5 height 5
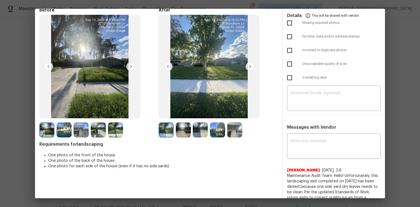
scroll to position [0, 0]
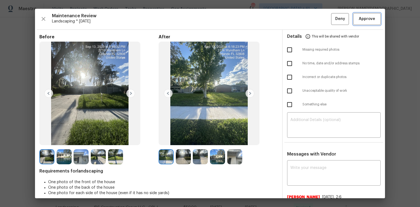
click at [299, 21] on span "Approve" at bounding box center [367, 19] width 19 height 7
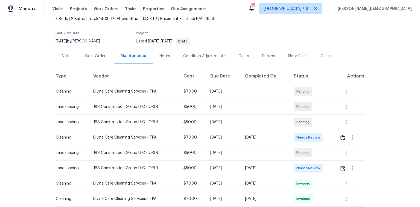
scroll to position [66, 0]
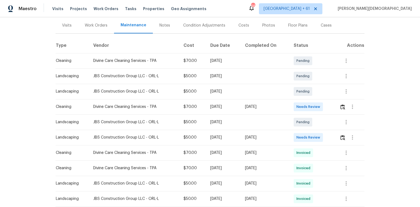
drag, startPoint x: 109, startPoint y: 98, endPoint x: 230, endPoint y: 112, distance: 121.2
click at [299, 135] on img "button" at bounding box center [343, 137] width 5 height 5
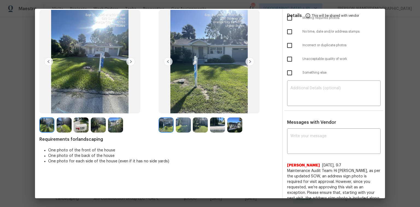
scroll to position [0, 0]
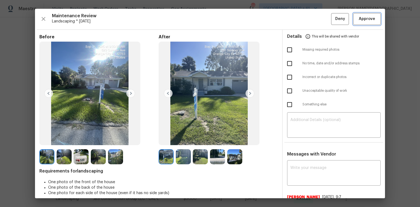
click at [299, 19] on span "Approve" at bounding box center [367, 19] width 16 height 7
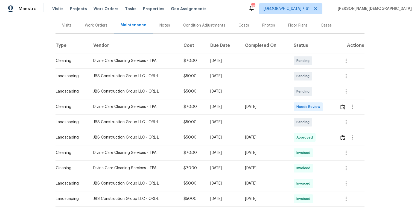
click at [299, 130] on div "Back to all projects 520 Sumner Ave, Orange City, FL 32763 3 Beds | 2 Baths | T…" at bounding box center [210, 112] width 420 height 190
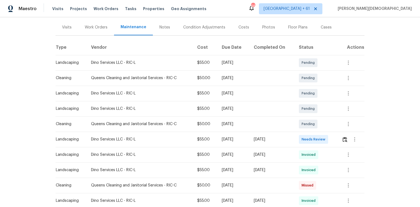
scroll to position [66, 0]
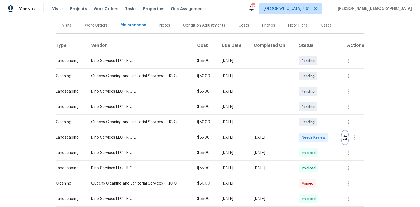
click at [299, 135] on img "button" at bounding box center [345, 137] width 5 height 5
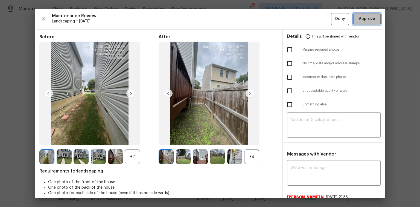
click at [299, 19] on span "Approve" at bounding box center [367, 19] width 16 height 7
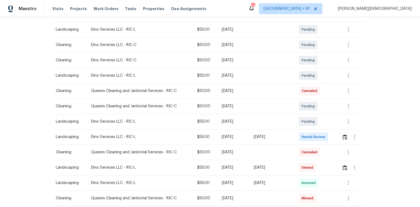
scroll to position [109, 0]
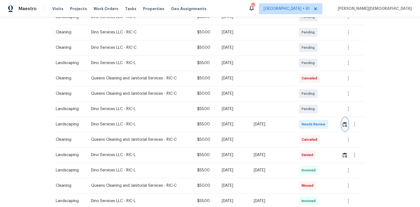
click at [299, 120] on button "button" at bounding box center [345, 124] width 6 height 13
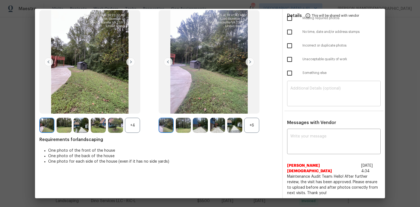
scroll to position [0, 0]
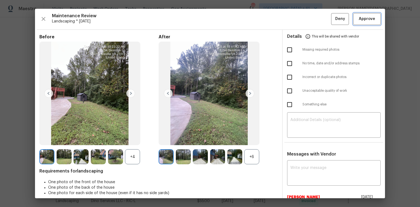
click at [299, 20] on span "Approve" at bounding box center [367, 19] width 16 height 7
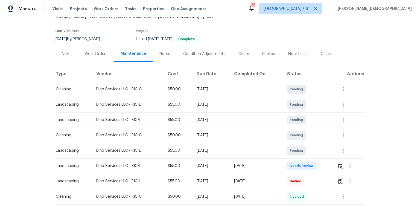
scroll to position [66, 0]
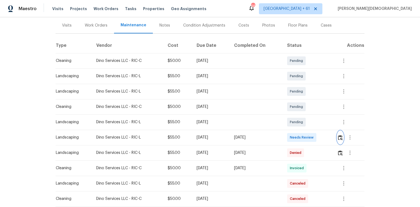
click at [299, 135] on img "button" at bounding box center [340, 137] width 5 height 5
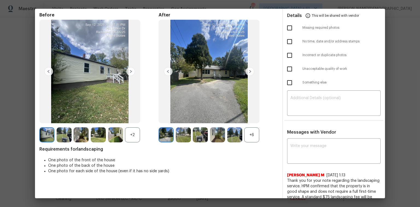
scroll to position [0, 0]
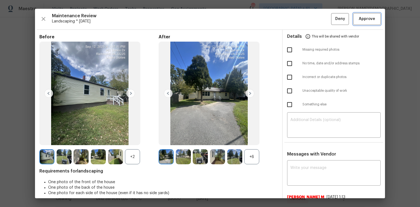
click at [299, 21] on span "Approve" at bounding box center [367, 19] width 16 height 7
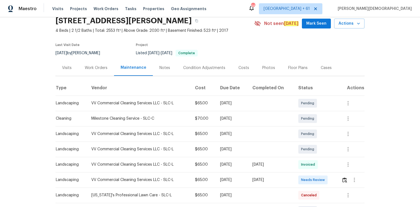
scroll to position [44, 0]
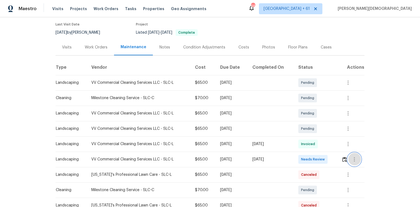
click at [299, 138] on button "button" at bounding box center [354, 159] width 13 height 13
click at [299, 138] on div at bounding box center [210, 103] width 420 height 207
click at [299, 138] on img "button" at bounding box center [344, 159] width 5 height 5
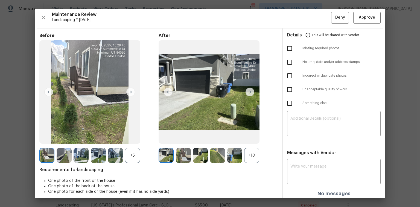
scroll to position [0, 0]
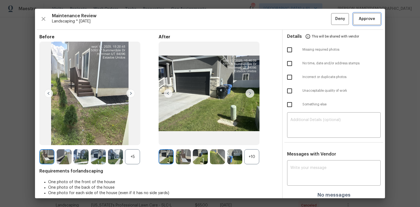
click at [299, 18] on button "Approve" at bounding box center [366, 19] width 27 height 12
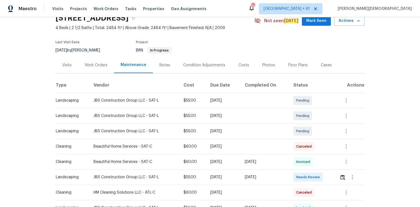
scroll to position [66, 0]
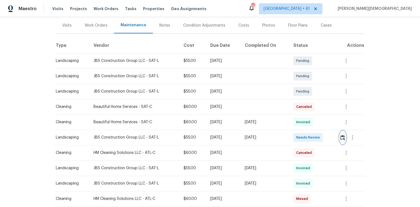
click at [345, 135] on img "button" at bounding box center [343, 137] width 5 height 5
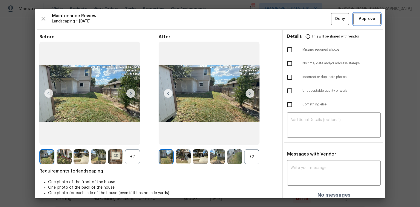
click at [359, 20] on span "Approve" at bounding box center [367, 19] width 16 height 7
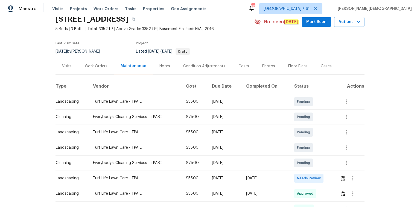
scroll to position [66, 0]
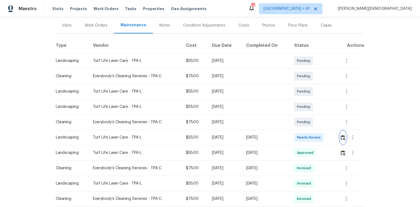
click at [299, 135] on img "button" at bounding box center [343, 137] width 5 height 5
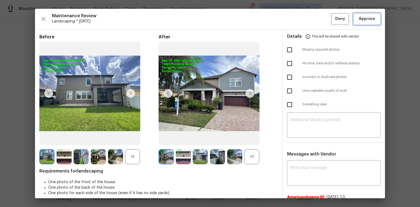
click at [299, 23] on button "Approve" at bounding box center [366, 19] width 27 height 12
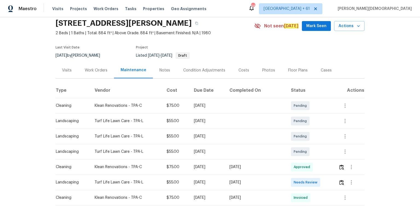
scroll to position [66, 0]
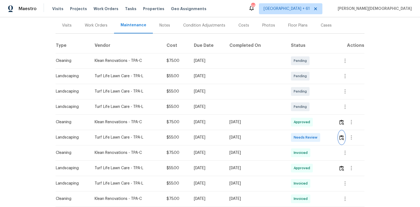
click at [299, 135] on img "button" at bounding box center [341, 137] width 5 height 5
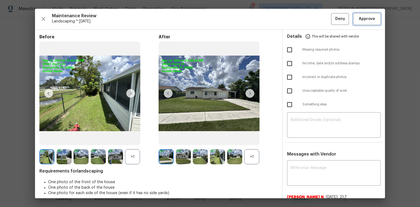
click at [299, 17] on span "Approve" at bounding box center [367, 19] width 16 height 7
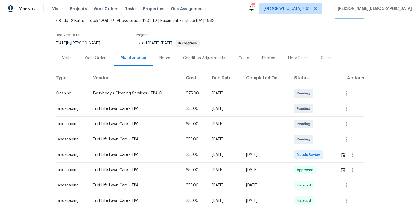
scroll to position [66, 0]
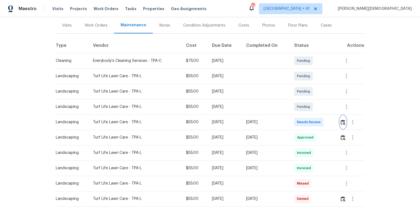
click at [345, 120] on img "button" at bounding box center [343, 122] width 5 height 5
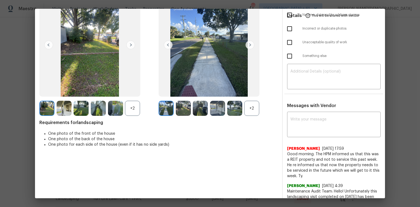
scroll to position [0, 0]
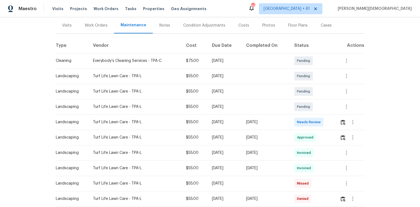
click at [339, 117] on td at bounding box center [350, 121] width 29 height 15
click at [341, 121] on img "button" at bounding box center [343, 122] width 5 height 5
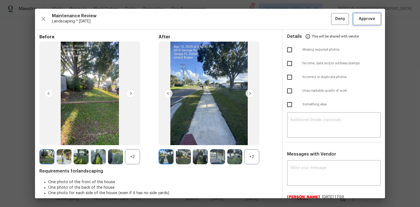
click at [367, 15] on button "Approve" at bounding box center [366, 19] width 27 height 12
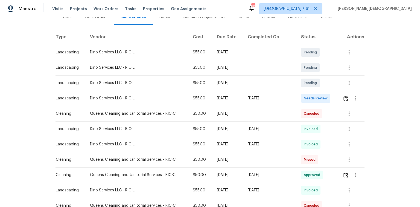
scroll to position [66, 0]
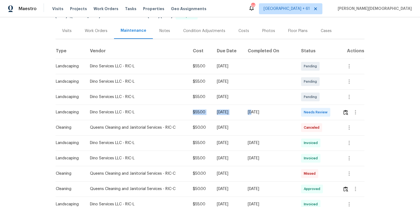
drag, startPoint x: 153, startPoint y: 107, endPoint x: 263, endPoint y: 106, distance: 109.4
click at [263, 106] on tr "Landscaping Dino Services LLC - RIC-L $55.00 [DATE] [DATE] Needs Review" at bounding box center [210, 111] width 309 height 15
